Goal: Task Accomplishment & Management: Use online tool/utility

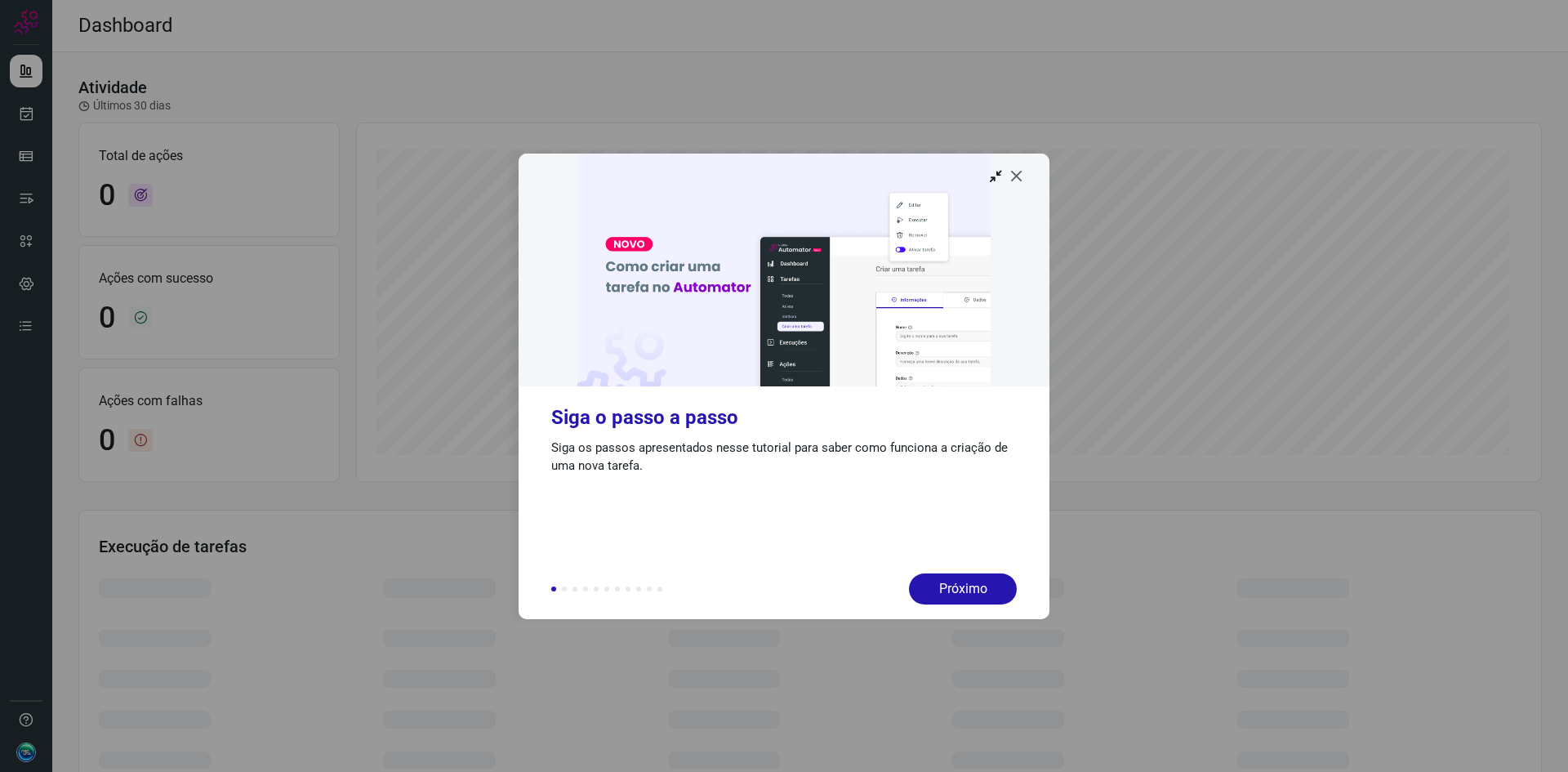
click at [1022, 179] on icon at bounding box center [1016, 175] width 16 height 16
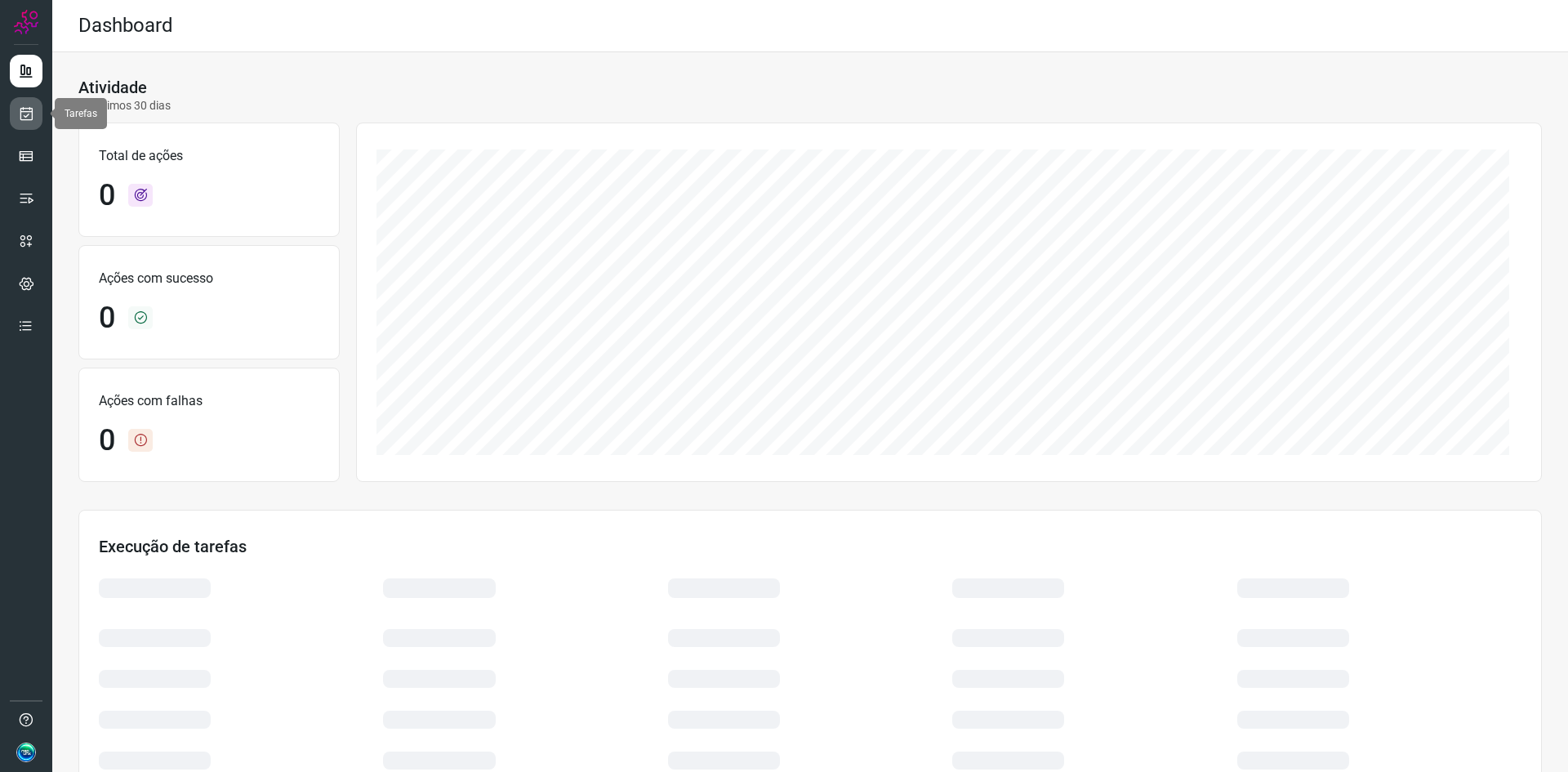
click at [28, 106] on icon at bounding box center [26, 113] width 17 height 16
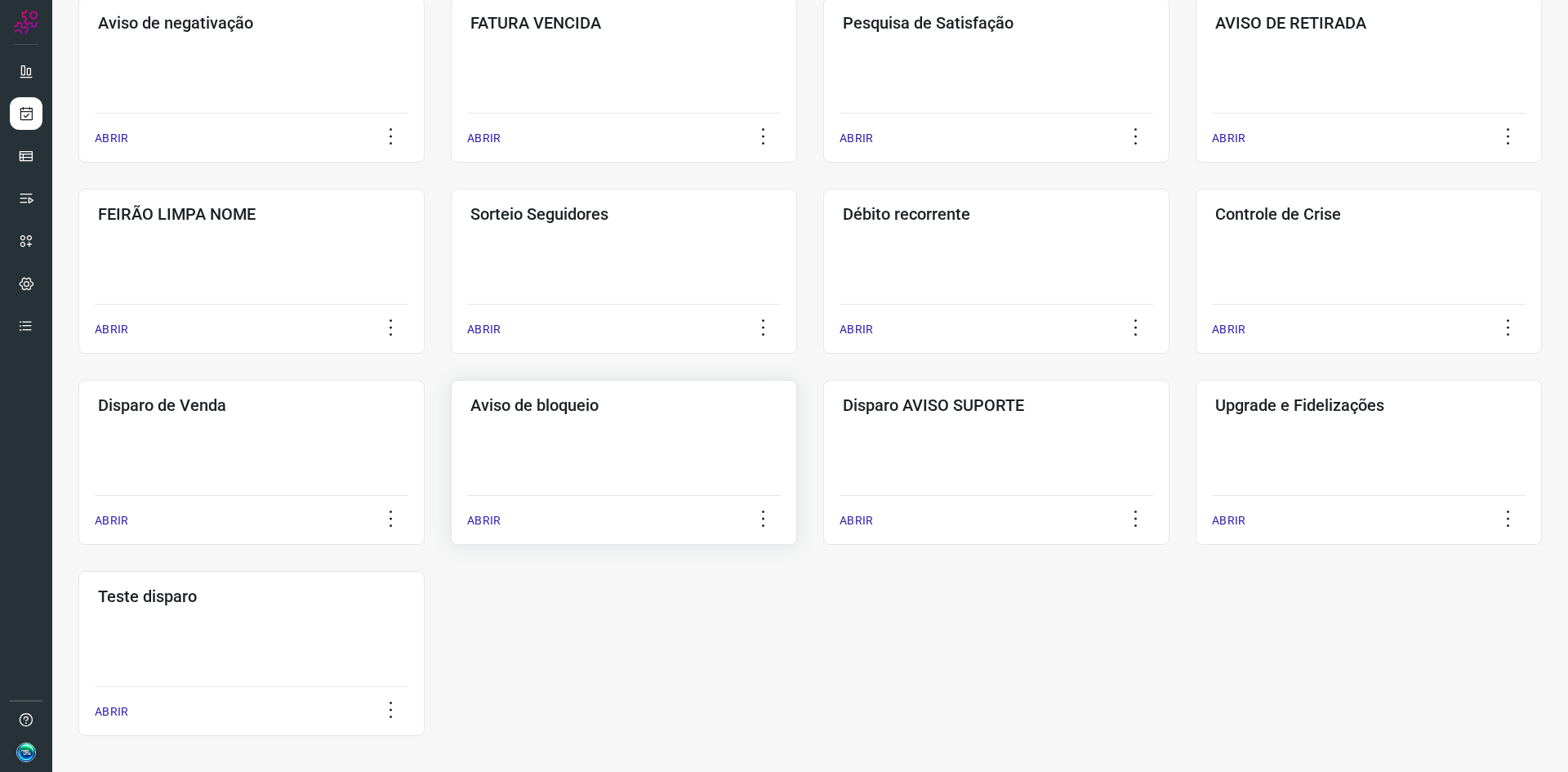
scroll to position [327, 0]
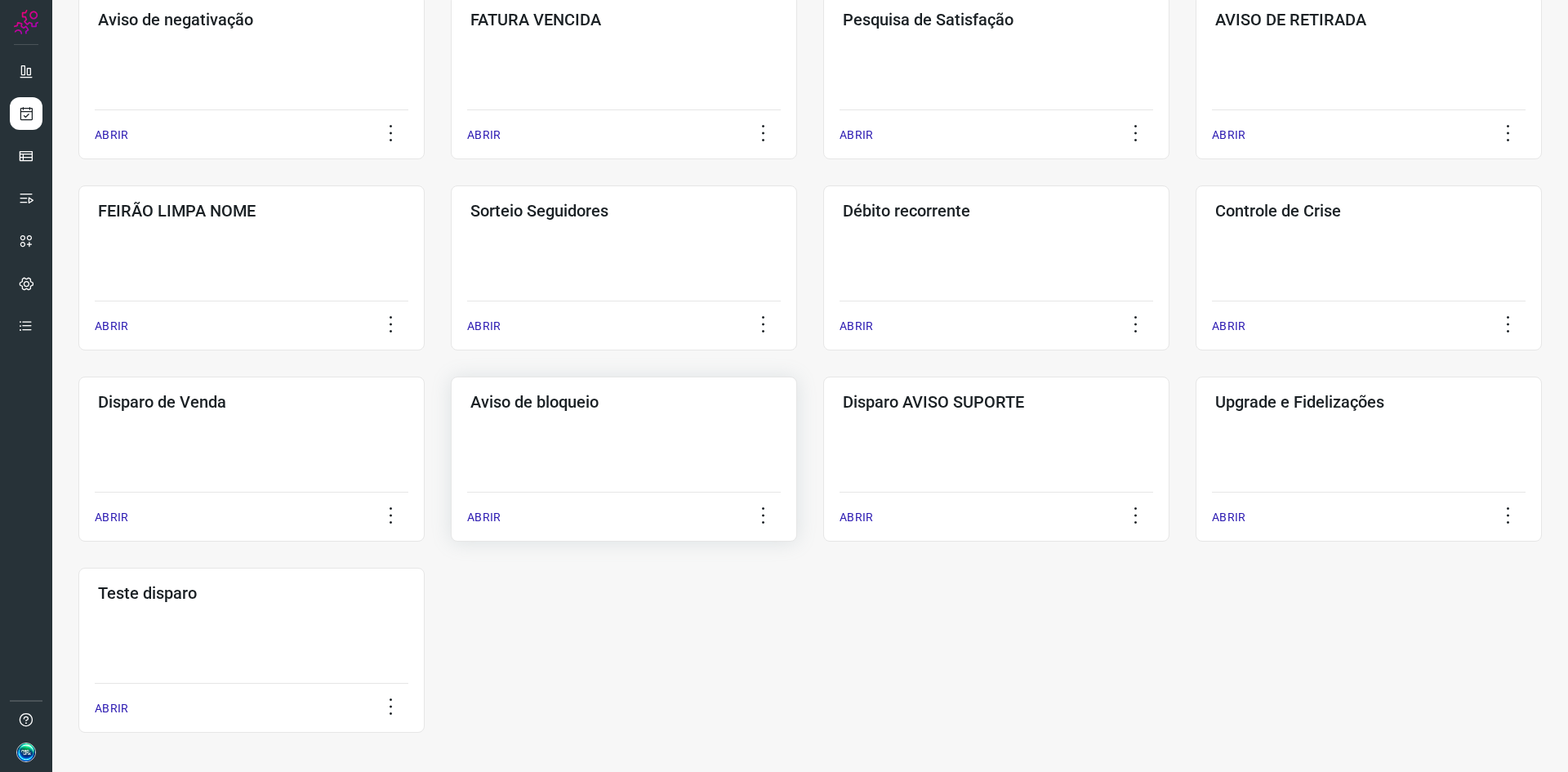
click at [631, 434] on div "Aviso de bloqueio ABRIR" at bounding box center [623, 459] width 346 height 165
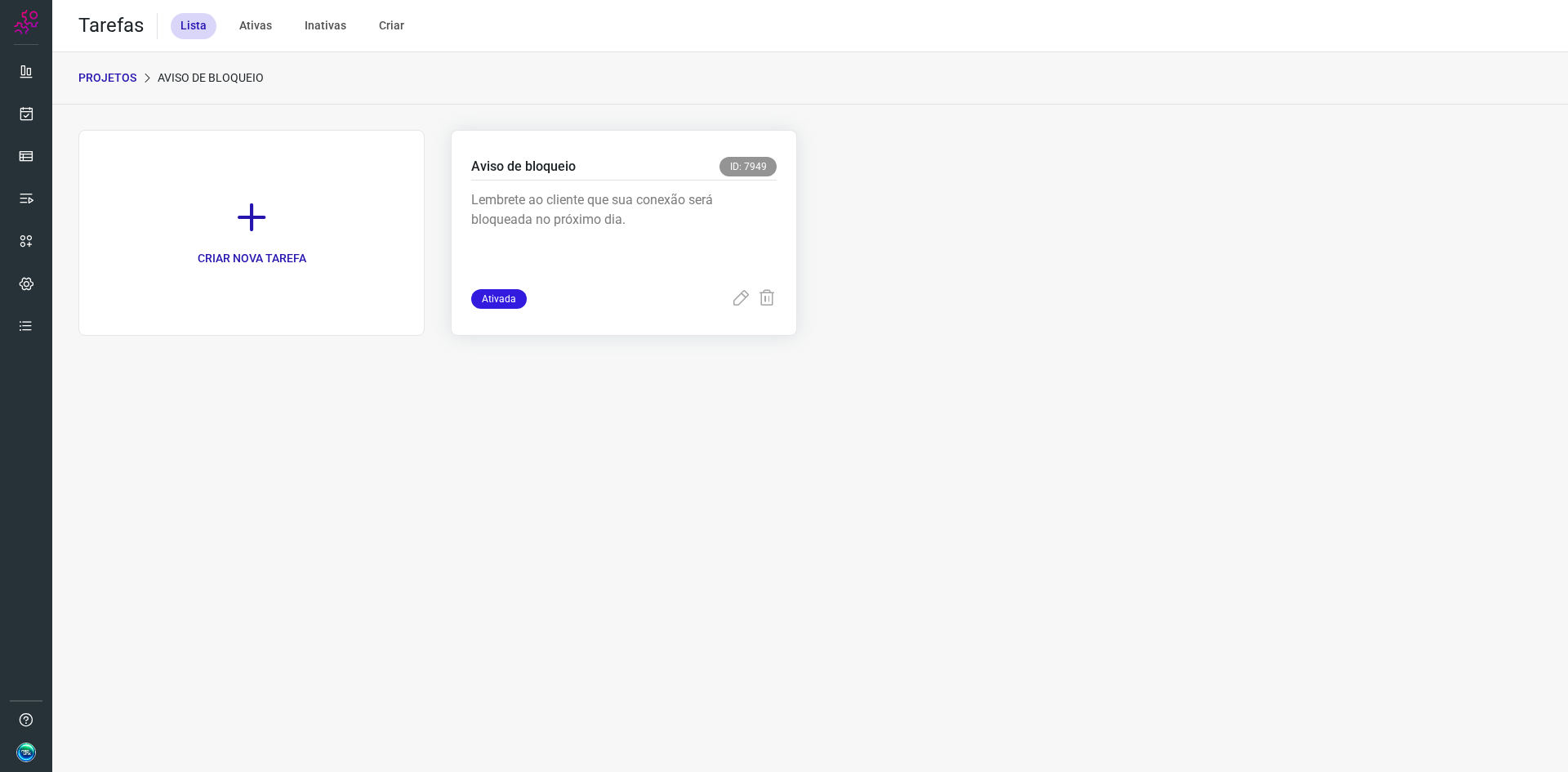
click at [680, 264] on p "Lembrete ao cliente que sua conexão será bloqueada no próximo dia." at bounding box center [594, 231] width 245 height 82
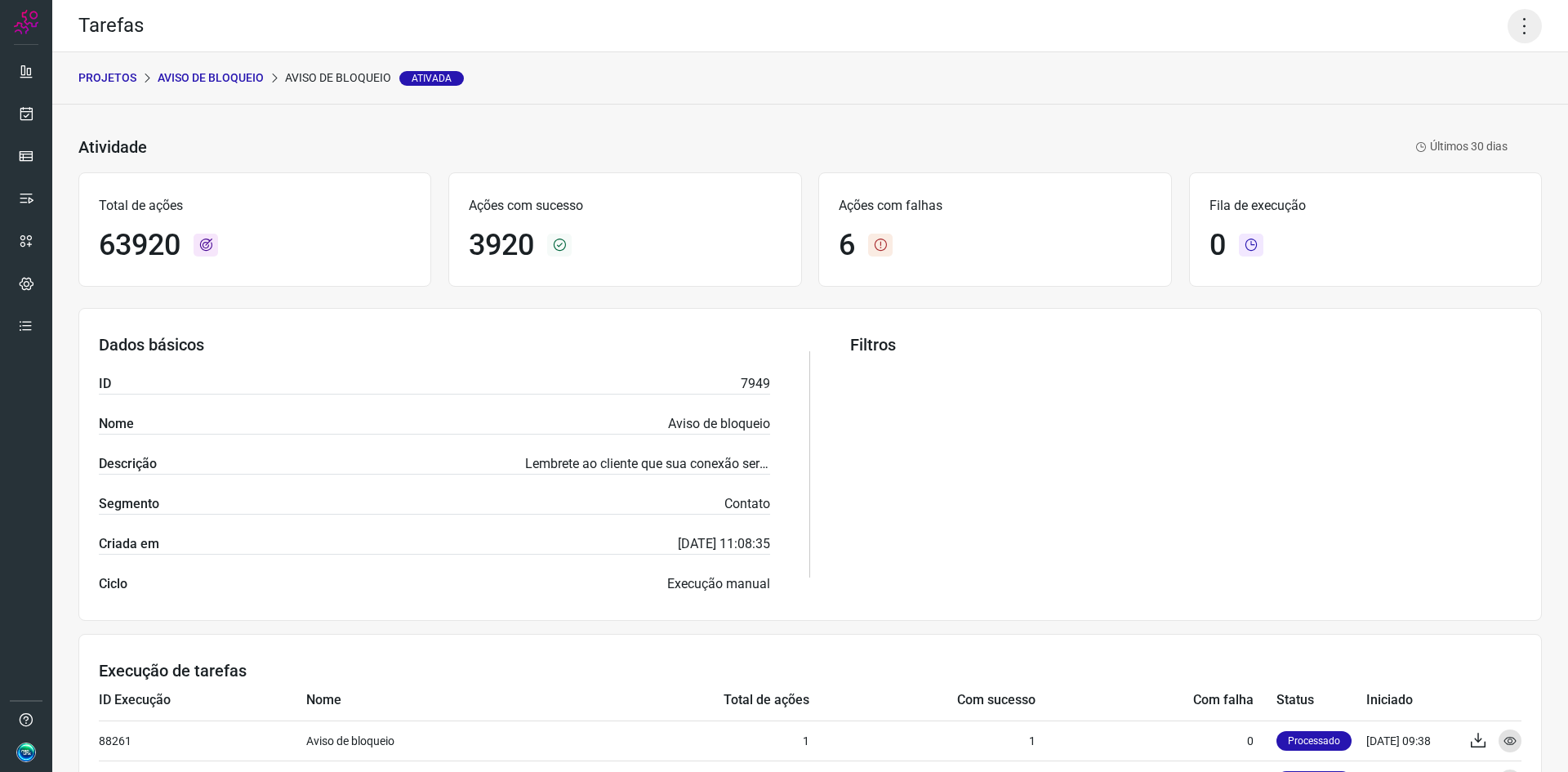
click at [1512, 36] on icon at bounding box center [1525, 26] width 35 height 35
click at [1477, 100] on li "Executar" at bounding box center [1454, 107] width 149 height 26
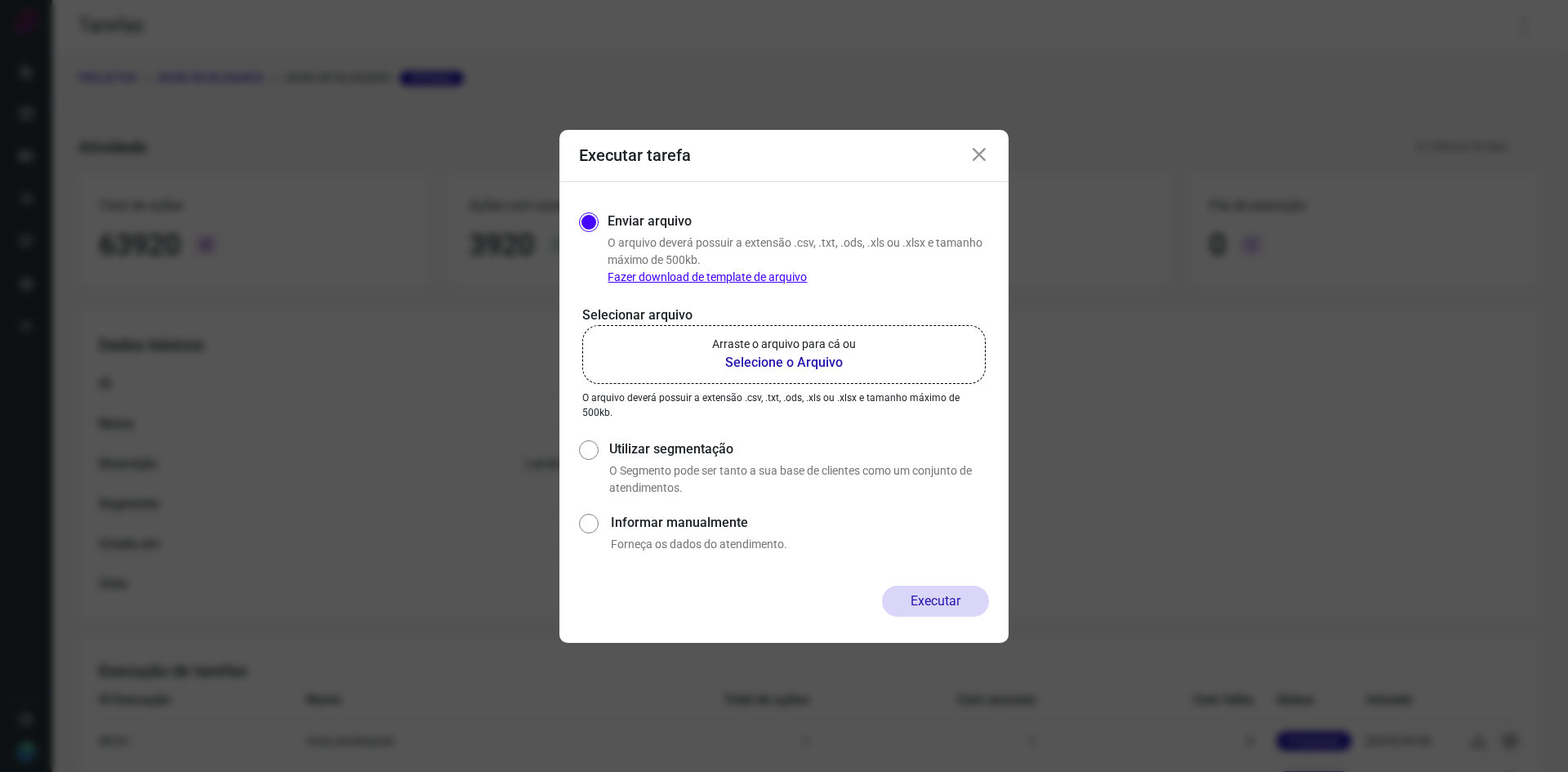
click at [763, 282] on link "Fazer download de template de arquivo" at bounding box center [707, 277] width 200 height 13
click at [987, 162] on icon at bounding box center [979, 155] width 19 height 19
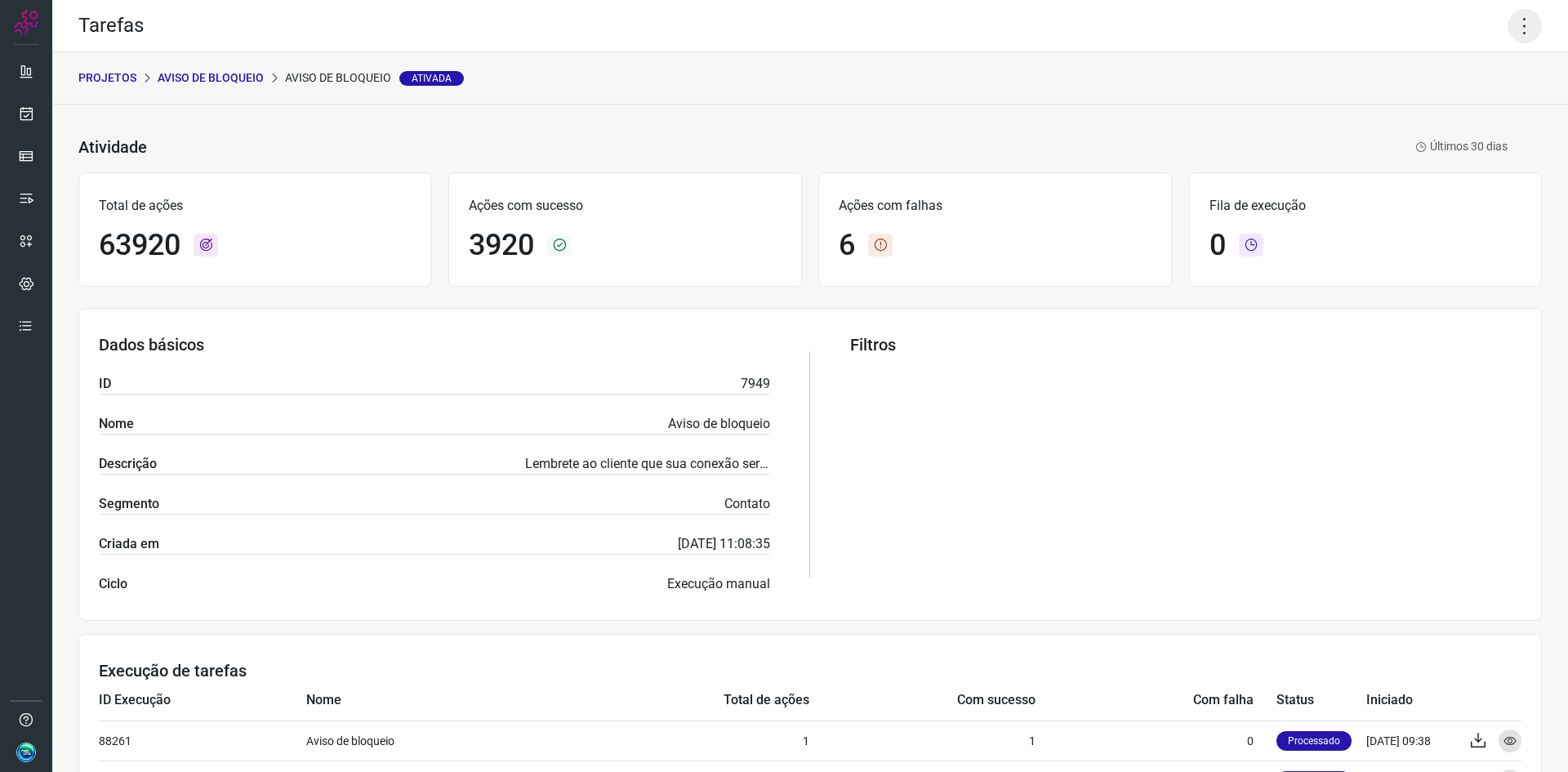
click at [1508, 29] on icon at bounding box center [1525, 26] width 35 height 35
click at [1457, 98] on li "Executar" at bounding box center [1454, 107] width 149 height 26
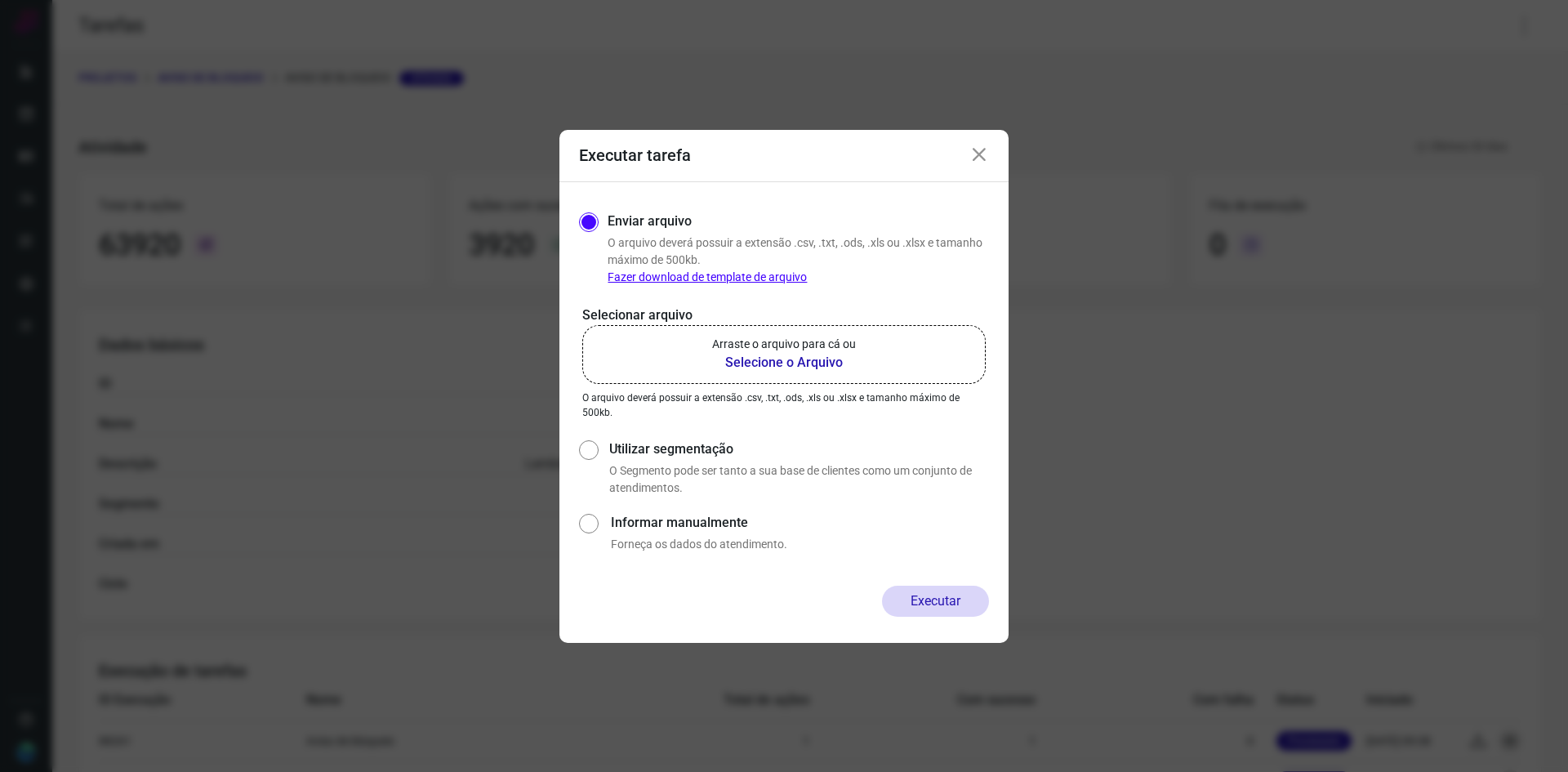
click at [856, 368] on b "Selecione o Arquivo" at bounding box center [784, 362] width 144 height 19
click at [0, 0] on input "Arraste o arquivo para cá ou Selecione o Arquivo" at bounding box center [0, 0] width 0 height 0
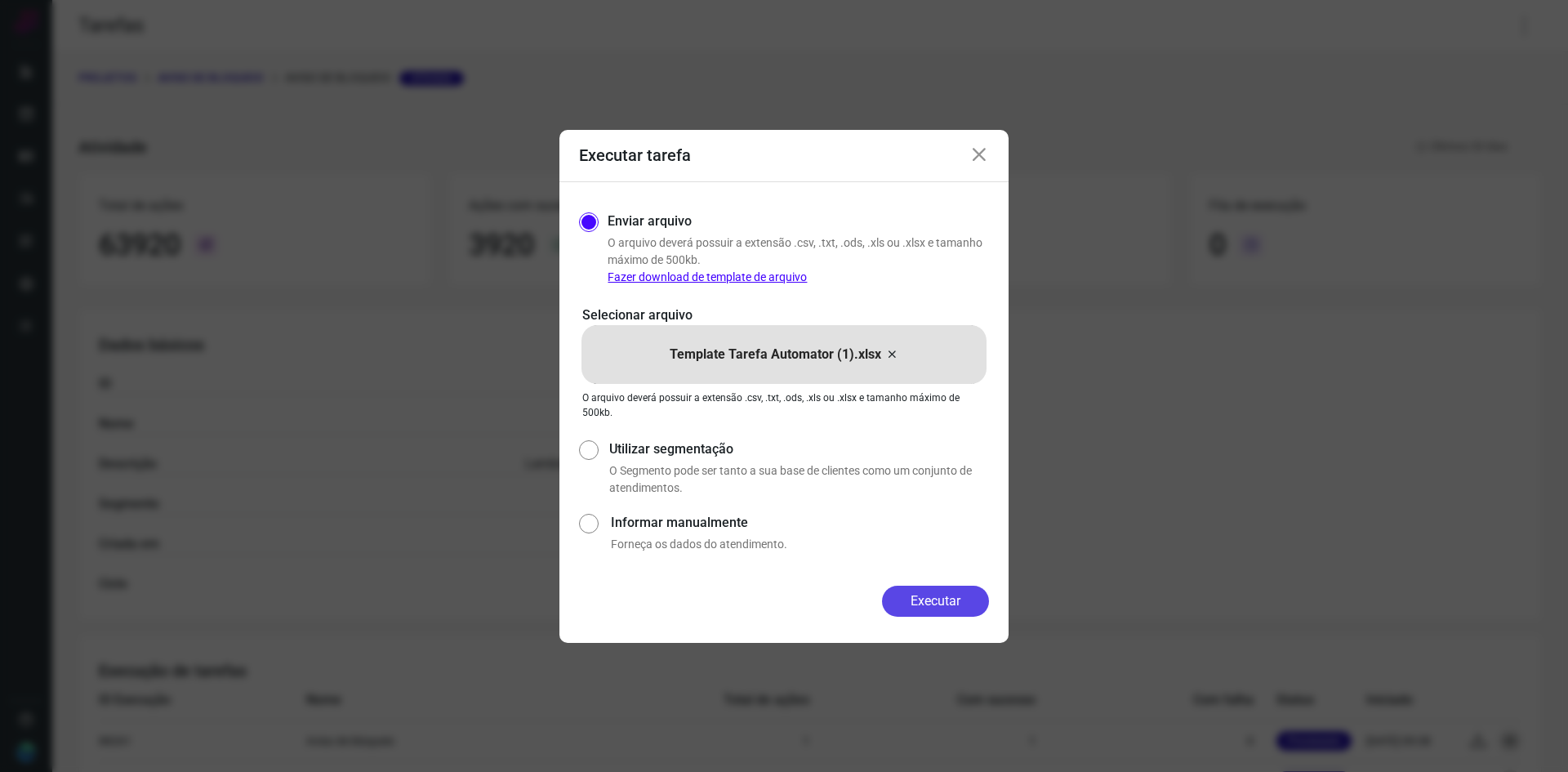
click at [943, 588] on button "Executar" at bounding box center [936, 601] width 107 height 31
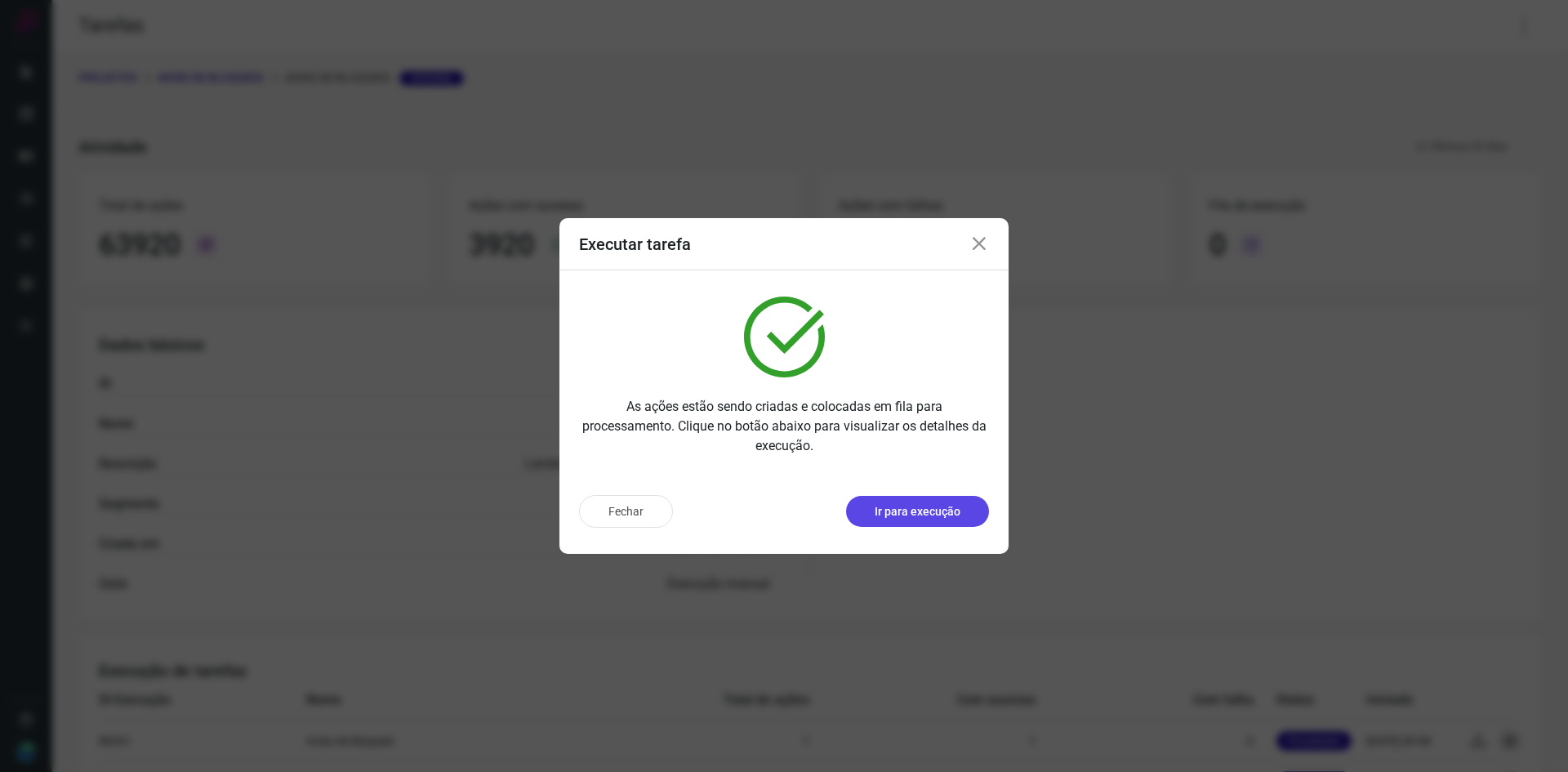
click at [952, 517] on p "Ir para execução" at bounding box center [918, 512] width 86 height 17
